Goal: Information Seeking & Learning: Learn about a topic

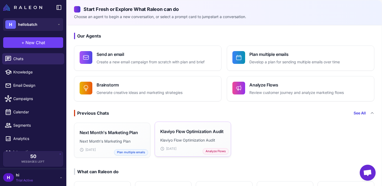
click at [212, 134] on div "Klaviyo Flow Optimization Audit Klaviyo Flow Optimization Audit 15 Sept Analyze…" at bounding box center [192, 139] width 65 height 24
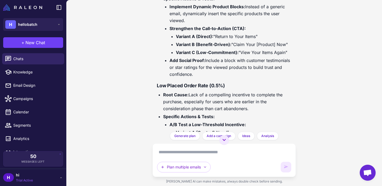
scroll to position [1759, 0]
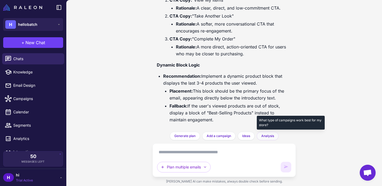
click at [269, 134] on span "Analysis" at bounding box center [268, 135] width 13 height 5
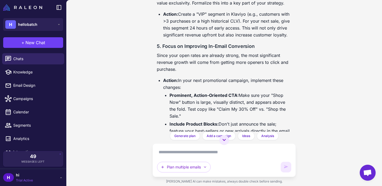
scroll to position [2691, 0]
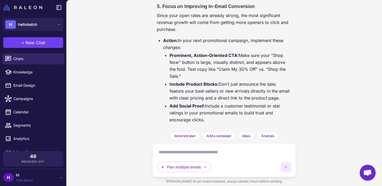
click at [166, 154] on textarea at bounding box center [224, 152] width 134 height 8
type textarea "*"
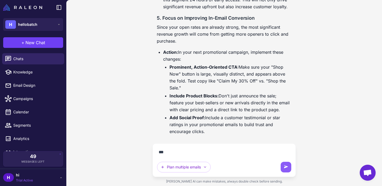
scroll to position [2680, 0]
type textarea "**********"
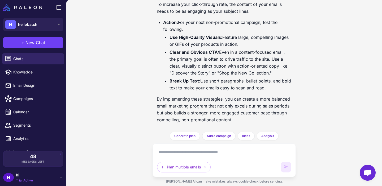
scroll to position [3476, 0]
click at [207, 165] on icon "button" at bounding box center [205, 167] width 4 height 4
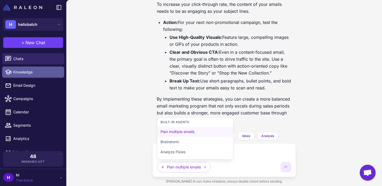
click at [42, 71] on span "Knowledge" at bounding box center [36, 72] width 47 height 6
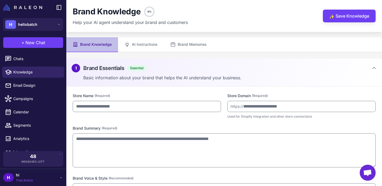
type input "**********"
type textarea "**********"
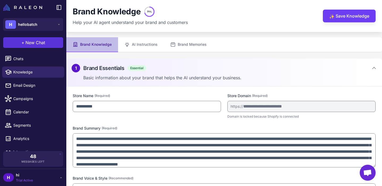
click at [35, 46] on button "+ New Chat" at bounding box center [33, 42] width 60 height 11
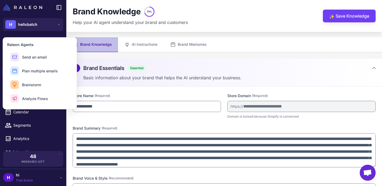
click at [46, 34] on div "+ New Chat Raleon Agents Send an email Plan multiple emails Brainstorm Analyze …" at bounding box center [33, 42] width 66 height 17
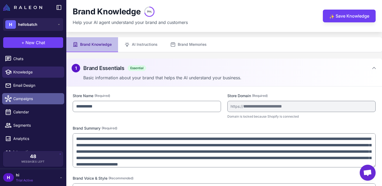
click at [31, 95] on link "Campaigns" at bounding box center [33, 98] width 62 height 11
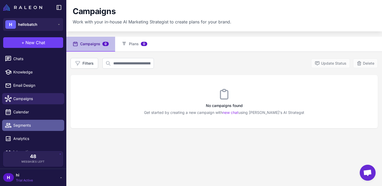
click at [29, 123] on span "Segments" at bounding box center [36, 125] width 47 height 6
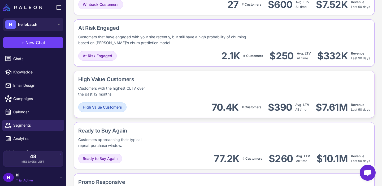
scroll to position [316, 0]
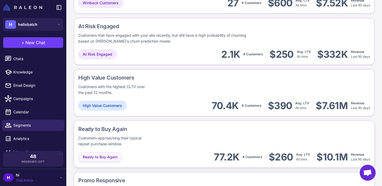
click at [104, 159] on span "Ready to Buy Again" at bounding box center [100, 157] width 35 height 6
click at [107, 153] on div "Ready to Buy Again" at bounding box center [100, 157] width 44 height 10
click at [109, 139] on div "Customers approaching their typical repeat purchase window." at bounding box center [114, 141] width 72 height 12
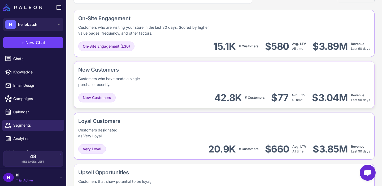
scroll to position [65, 0]
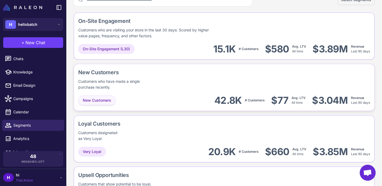
click at [94, 102] on span "New Customers" at bounding box center [97, 100] width 28 height 6
click at [102, 100] on span "New Customers" at bounding box center [97, 100] width 28 height 6
click at [99, 100] on span "New Customers" at bounding box center [97, 100] width 28 height 6
click at [109, 103] on div "New Customers" at bounding box center [96, 100] width 37 height 10
click at [111, 72] on div "New Customers" at bounding box center [125, 72] width 95 height 8
